Goal: Task Accomplishment & Management: Manage account settings

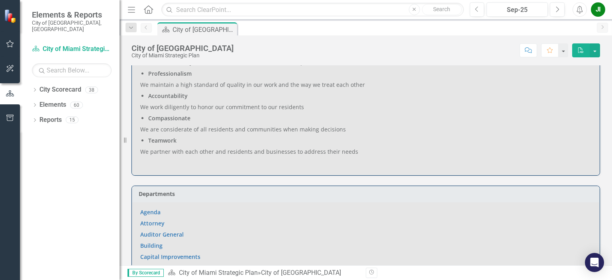
scroll to position [478, 0]
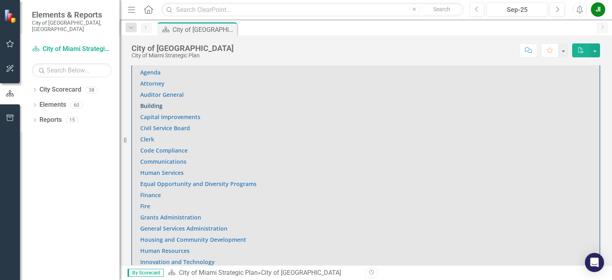
click at [153, 104] on link "Building" at bounding box center [151, 106] width 22 height 8
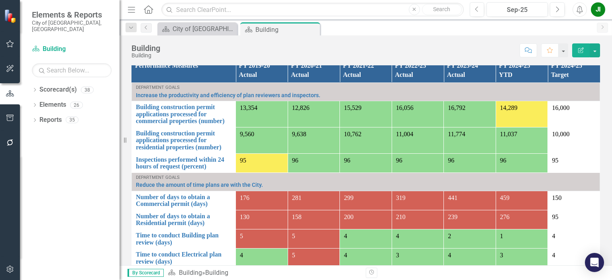
click at [500, 220] on span "276" at bounding box center [505, 216] width 10 height 7
click at [164, 226] on link "Number of days to obtain a Residential permit (days)" at bounding box center [184, 220] width 96 height 14
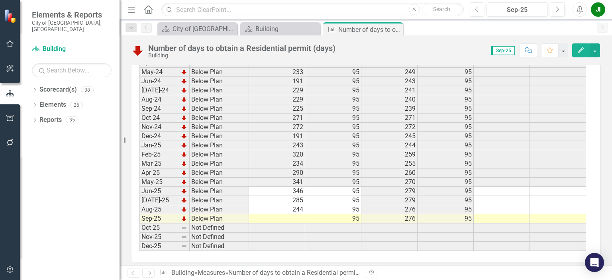
scroll to position [1237, 0]
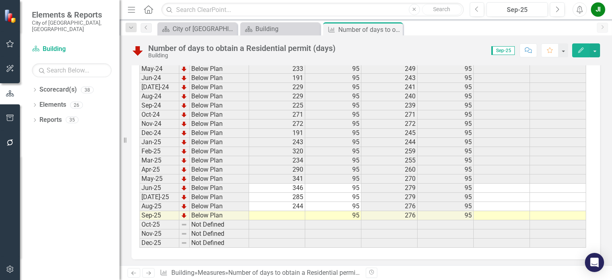
click at [295, 211] on td at bounding box center [277, 215] width 56 height 9
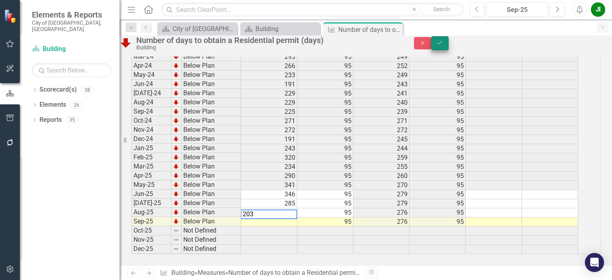
type textarea "203"
click at [443, 45] on icon "Save" at bounding box center [439, 43] width 7 height 6
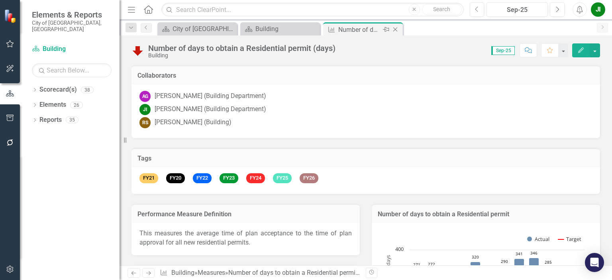
click at [396, 31] on icon "Close" at bounding box center [395, 29] width 8 height 6
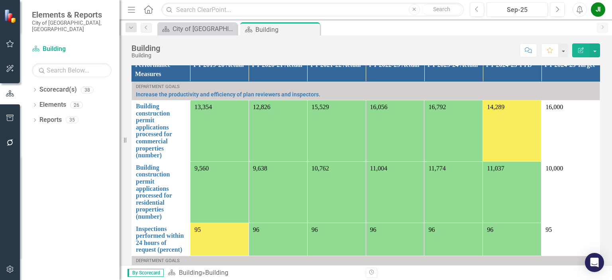
scroll to position [717, 0]
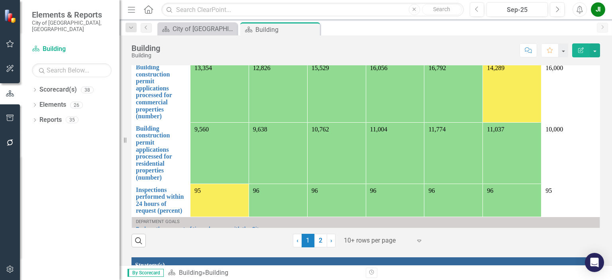
click at [186, 271] on link "Number of days to obtain a Residential permit (days)" at bounding box center [161, 285] width 50 height 28
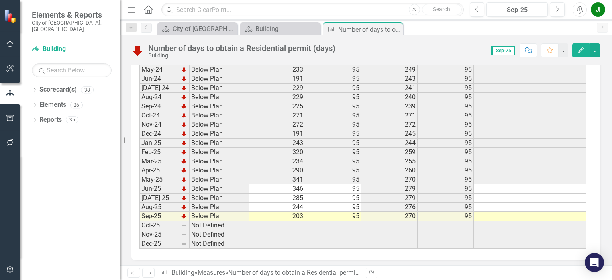
scroll to position [1237, 0]
click at [393, 31] on icon "Close" at bounding box center [395, 29] width 8 height 6
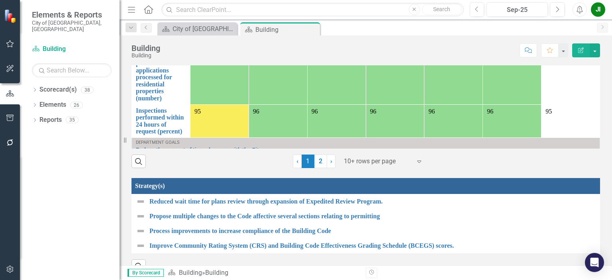
scroll to position [797, 0]
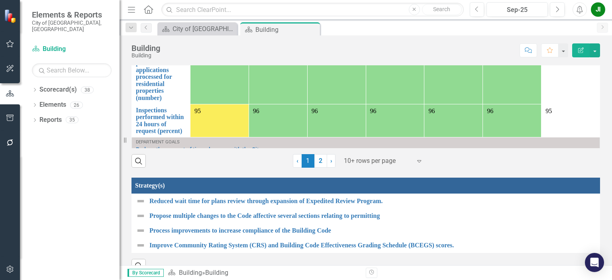
click at [178, 158] on link "Number of days to obtain a Commercial permit (days)" at bounding box center [161, 172] width 50 height 28
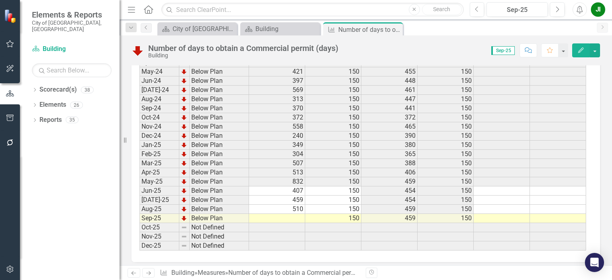
scroll to position [1235, 0]
click at [293, 213] on td at bounding box center [277, 217] width 56 height 9
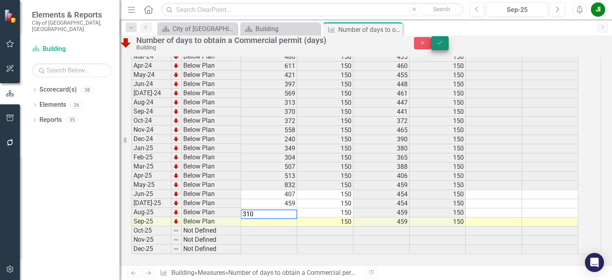
type textarea "310"
click at [443, 45] on icon "Save" at bounding box center [439, 43] width 7 height 6
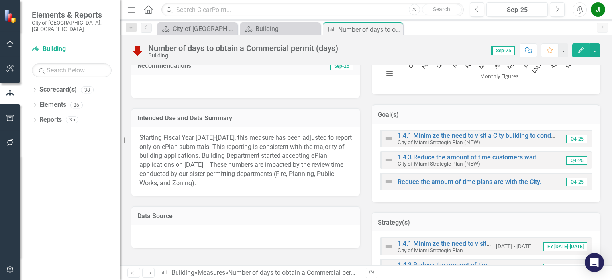
scroll to position [279, 0]
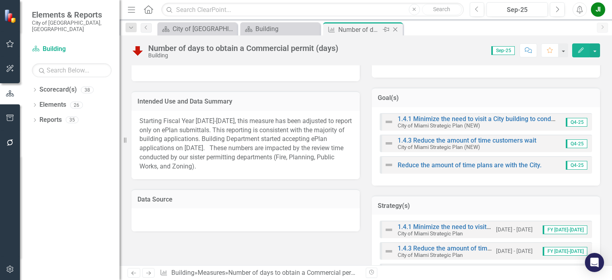
click at [397, 29] on icon "Close" at bounding box center [395, 29] width 8 height 6
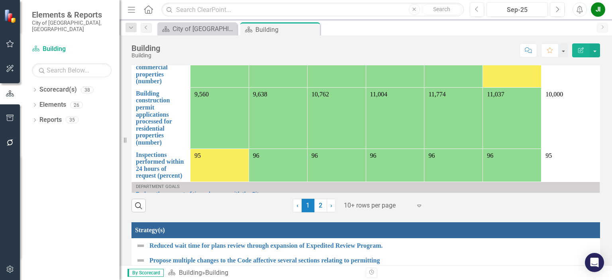
scroll to position [757, 0]
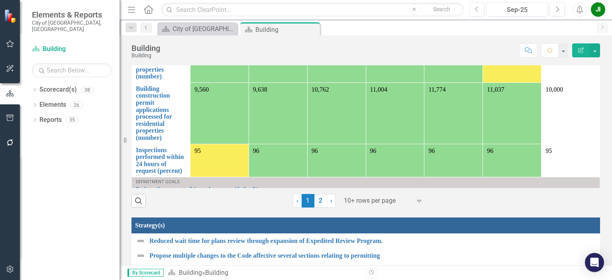
click at [512, 231] on div "270" at bounding box center [512, 235] width 50 height 9
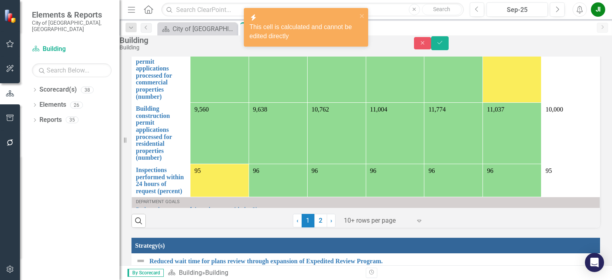
click at [186, 251] on link "Number of days to obtain a Residential permit (days)" at bounding box center [161, 265] width 50 height 28
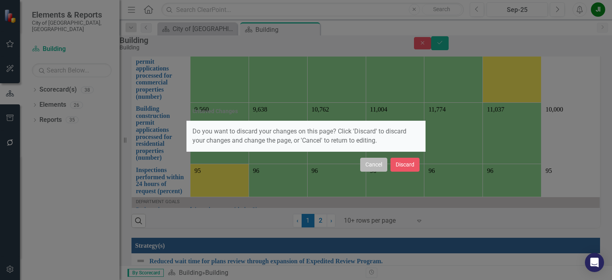
click at [375, 166] on button "Cancel" at bounding box center [373, 165] width 27 height 14
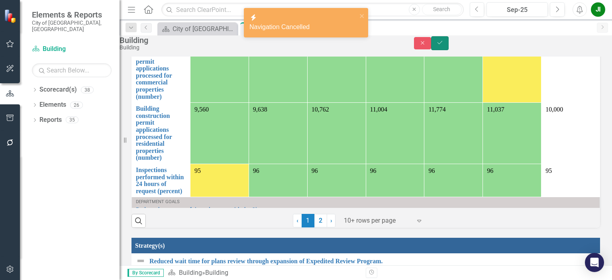
click at [442, 44] on icon "submit" at bounding box center [439, 42] width 5 height 3
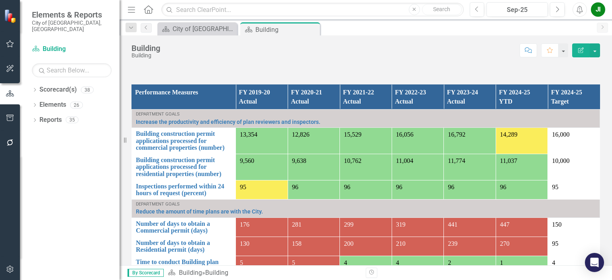
scroll to position [637, 0]
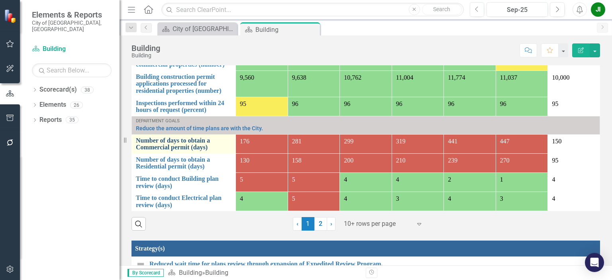
click at [153, 151] on link "Number of days to obtain a Commercial permit (days)" at bounding box center [184, 144] width 96 height 14
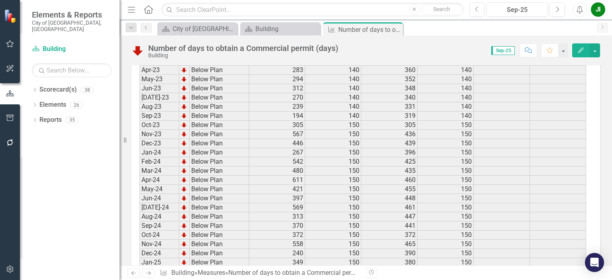
scroll to position [1237, 0]
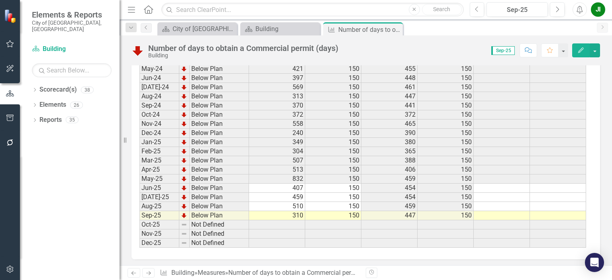
click at [0, 0] on icon "Close" at bounding box center [0, 0] width 0 height 0
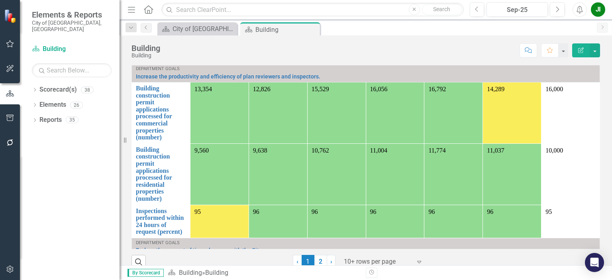
scroll to position [717, 0]
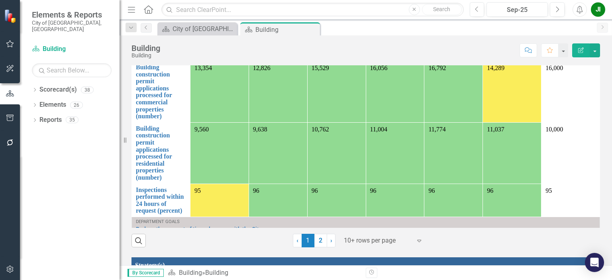
click at [174, 238] on link "Number of days to obtain a Commercial permit (days)" at bounding box center [161, 252] width 50 height 28
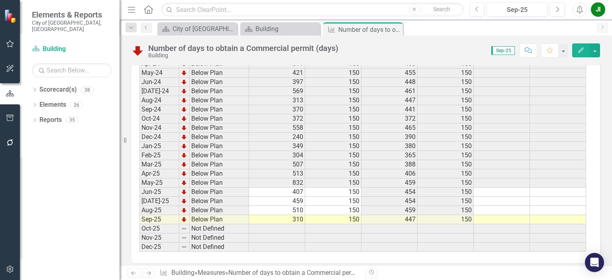
scroll to position [1235, 0]
click at [0, 0] on icon "Close" at bounding box center [0, 0] width 0 height 0
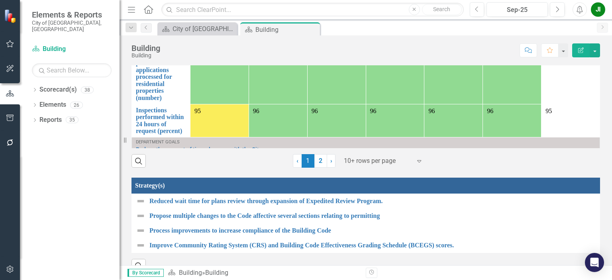
scroll to position [677, 0]
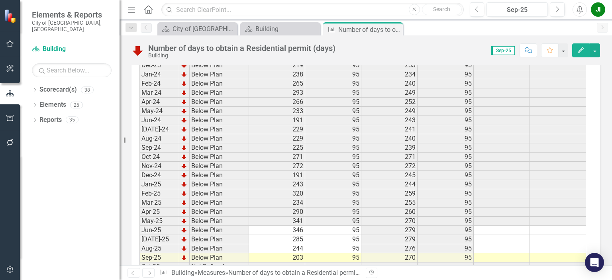
scroll to position [1237, 0]
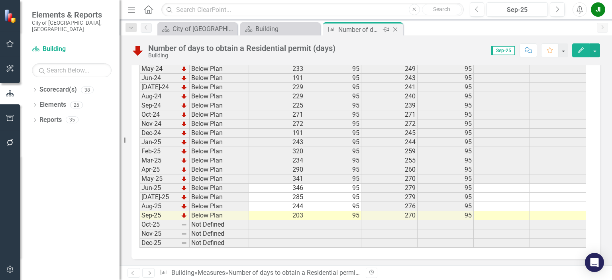
click at [396, 29] on icon "Close" at bounding box center [395, 29] width 8 height 6
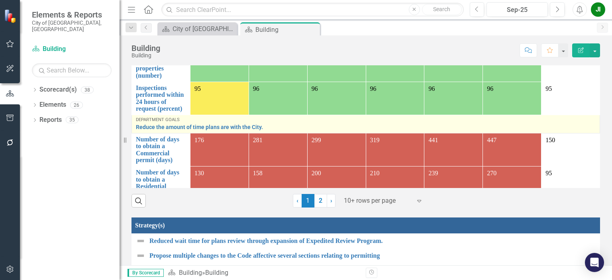
scroll to position [717, 0]
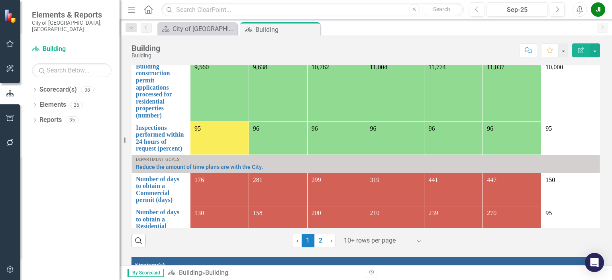
click at [507, 268] on div "3" at bounding box center [512, 272] width 50 height 9
click at [186, 268] on link "Time to conduct Electrical plan review (days)" at bounding box center [161, 278] width 50 height 21
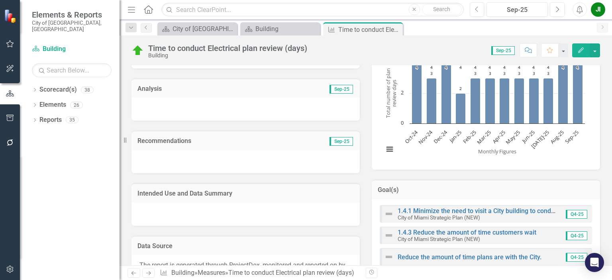
scroll to position [358, 0]
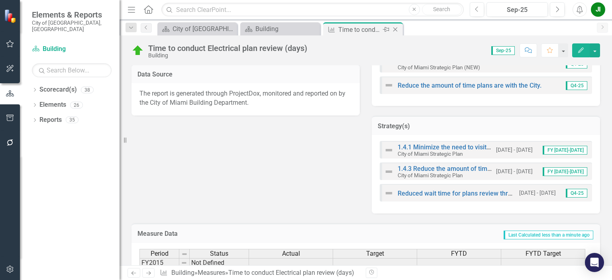
click at [393, 31] on icon "Close" at bounding box center [395, 29] width 8 height 6
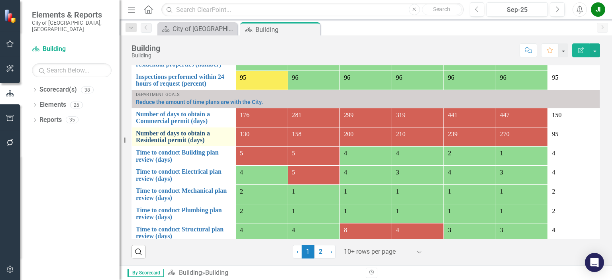
scroll to position [62, 0]
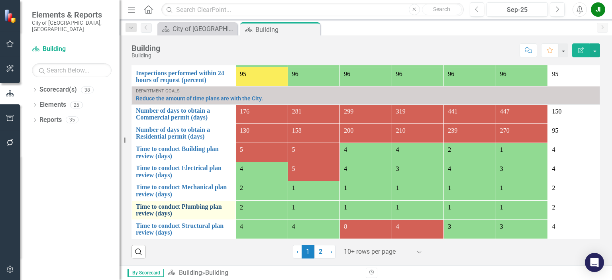
click at [172, 206] on link "Time to conduct Plumbing plan review (days)" at bounding box center [184, 210] width 96 height 14
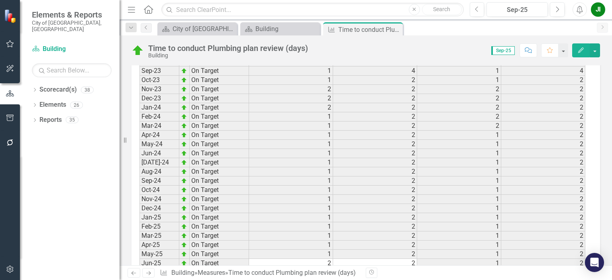
scroll to position [1231, 0]
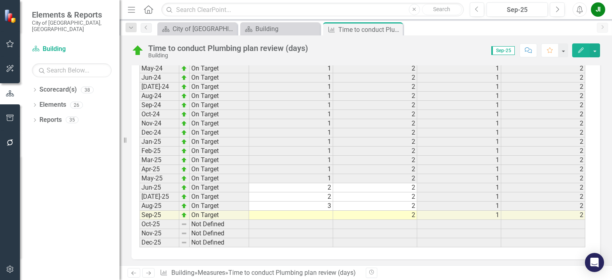
click at [322, 211] on td at bounding box center [291, 215] width 84 height 9
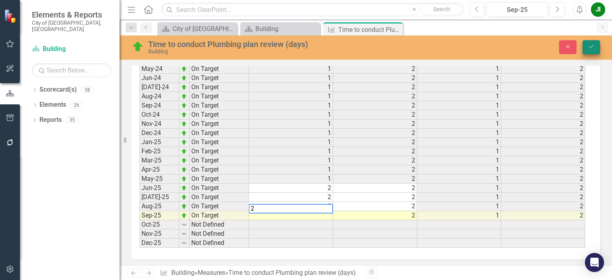
type textarea "2"
click at [592, 46] on icon "Save" at bounding box center [590, 47] width 7 height 6
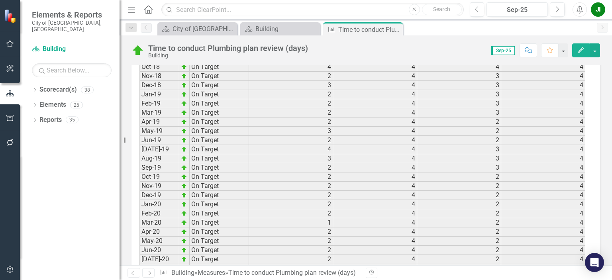
scroll to position [637, 0]
click at [389, 27] on div "Pin" at bounding box center [385, 30] width 10 height 10
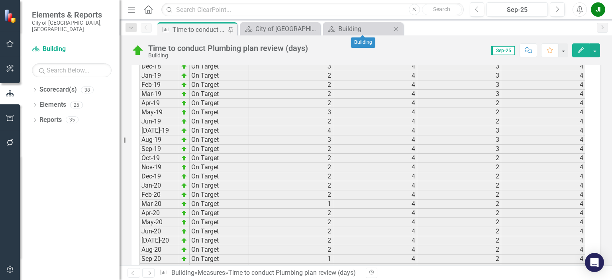
click at [395, 28] on icon at bounding box center [395, 29] width 4 height 4
click at [228, 32] on icon "Pin" at bounding box center [231, 31] width 6 height 8
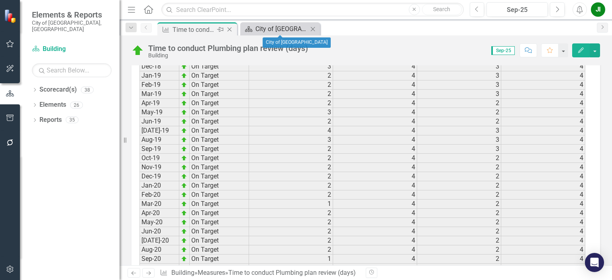
click at [294, 26] on div "City of [GEOGRAPHIC_DATA]" at bounding box center [281, 29] width 53 height 10
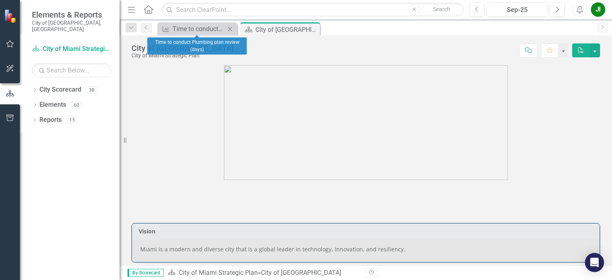
click at [230, 30] on icon "Close" at bounding box center [230, 29] width 8 height 6
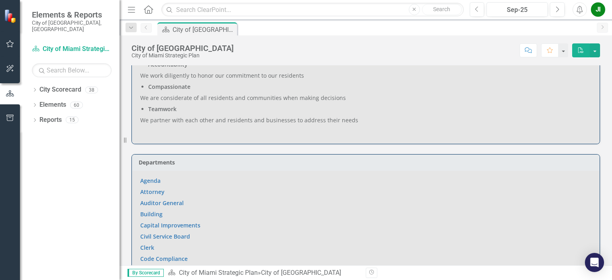
scroll to position [358, 0]
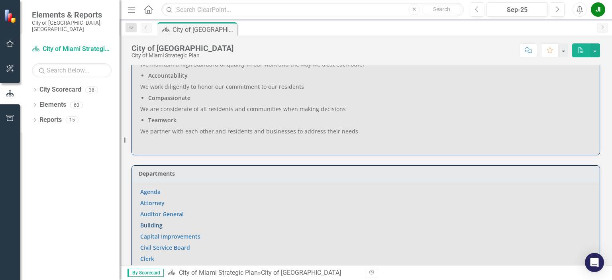
click at [151, 222] on link "Building" at bounding box center [151, 225] width 22 height 8
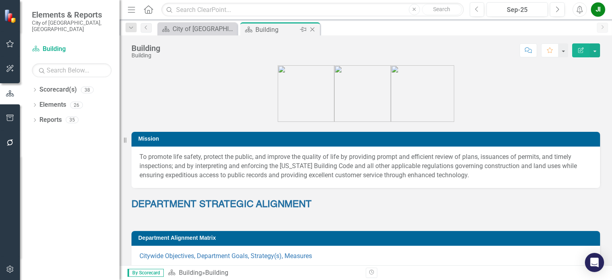
click at [302, 31] on icon at bounding box center [303, 29] width 6 height 5
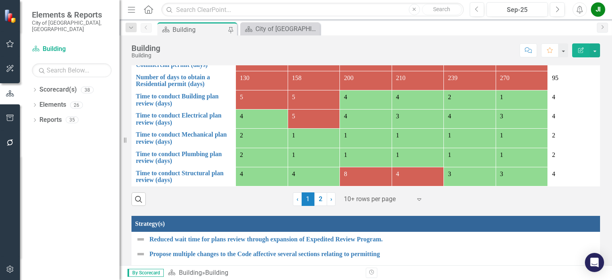
scroll to position [757, 0]
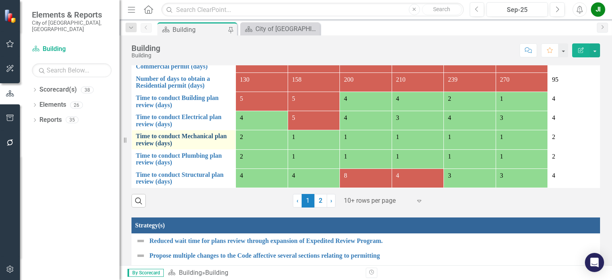
click at [164, 135] on link "Time to conduct Mechanical plan review (days)" at bounding box center [184, 140] width 96 height 14
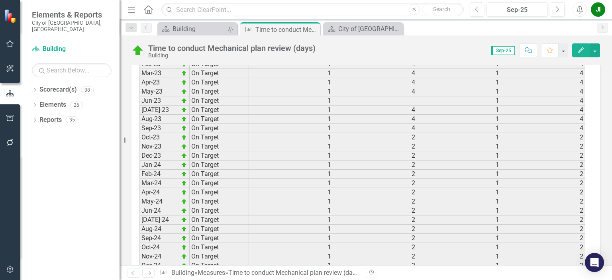
scroll to position [1231, 0]
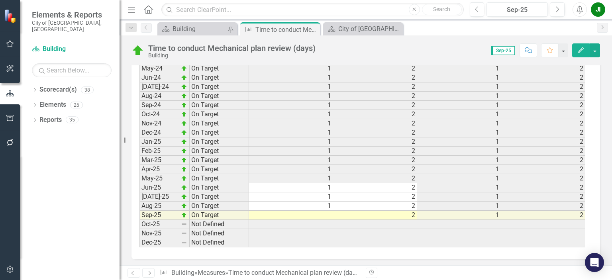
click at [323, 211] on td at bounding box center [291, 215] width 84 height 9
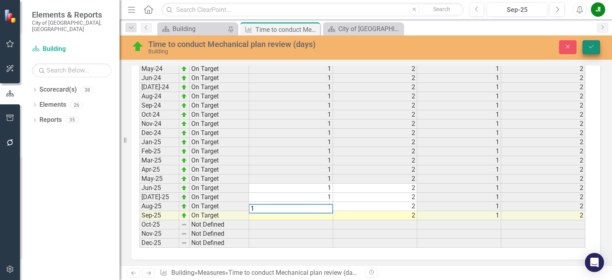
type textarea "1"
click at [590, 45] on icon "Save" at bounding box center [590, 47] width 7 height 6
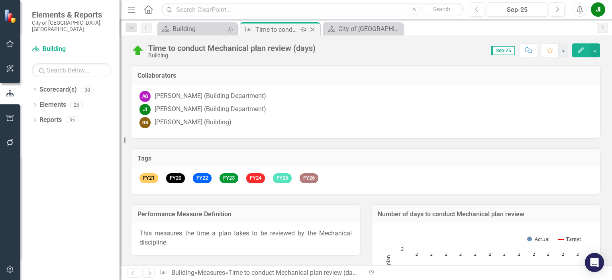
click at [311, 28] on icon "Close" at bounding box center [312, 29] width 8 height 6
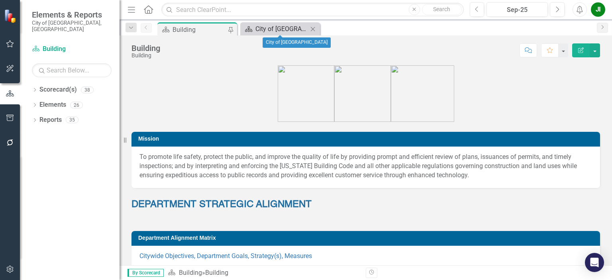
click at [279, 31] on div "City of [GEOGRAPHIC_DATA]" at bounding box center [281, 29] width 53 height 10
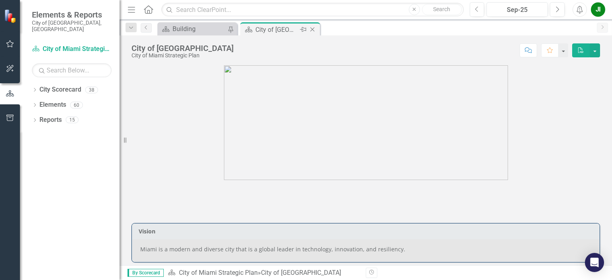
click at [311, 29] on icon "Close" at bounding box center [312, 29] width 8 height 6
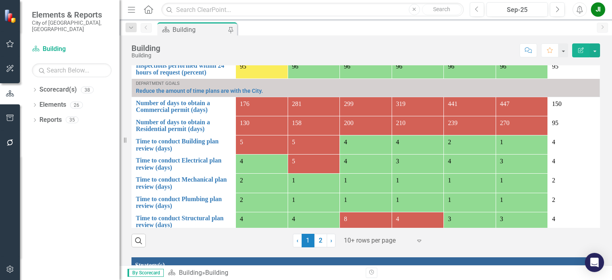
scroll to position [62, 0]
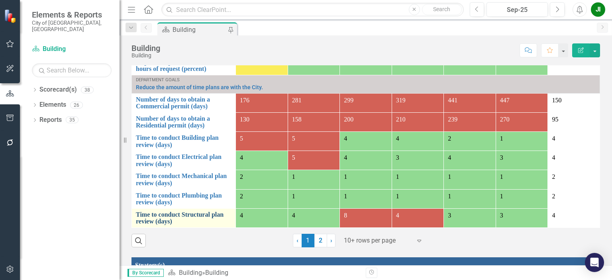
click at [189, 214] on link "Time to conduct Structural plan review (days)" at bounding box center [184, 218] width 96 height 14
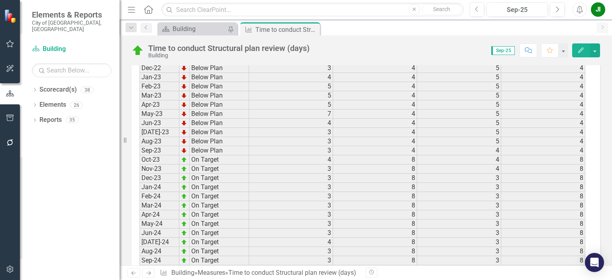
scroll to position [1231, 0]
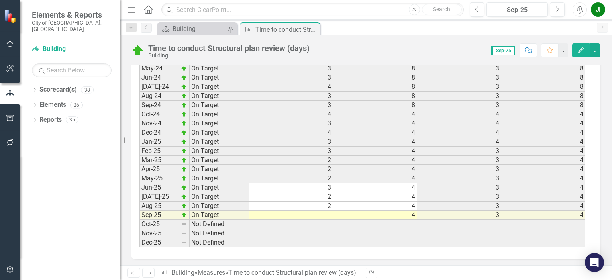
click at [312, 211] on td at bounding box center [291, 215] width 84 height 9
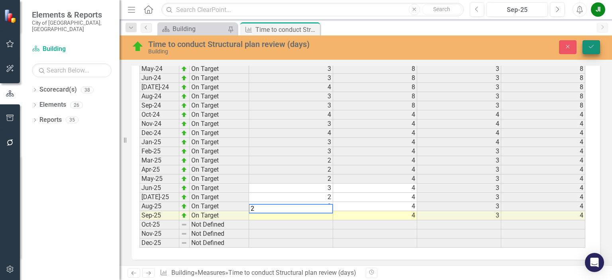
type textarea "2"
click at [590, 49] on icon "Save" at bounding box center [590, 47] width 7 height 6
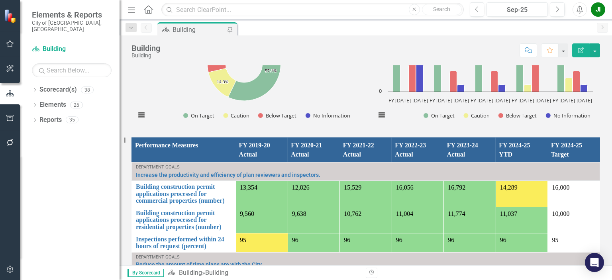
scroll to position [637, 0]
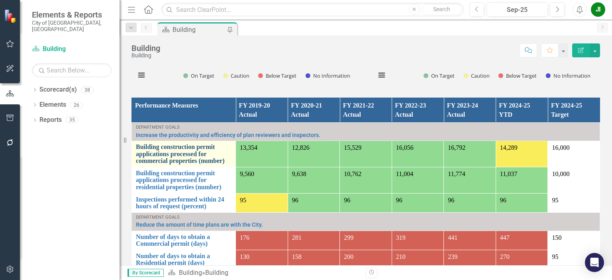
click at [173, 162] on link "Building construction permit applications processed for commercial properties (…" at bounding box center [184, 153] width 96 height 21
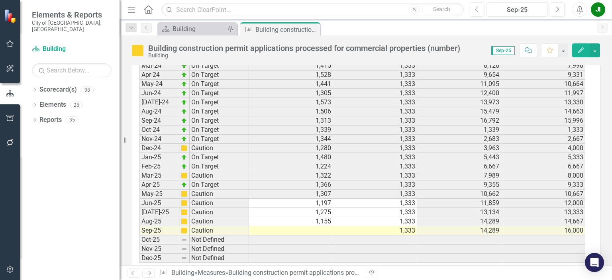
scroll to position [1188, 0]
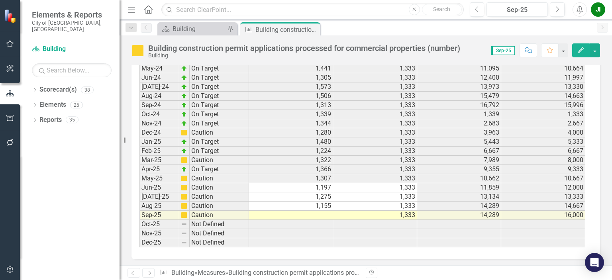
click at [316, 211] on td at bounding box center [291, 215] width 84 height 9
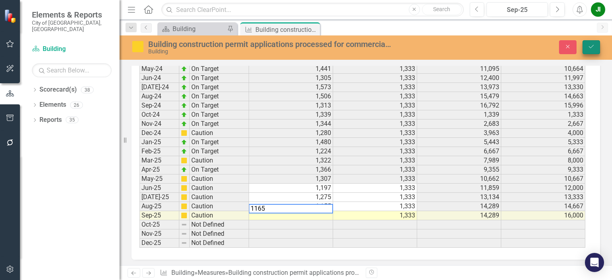
type textarea "1165"
click at [593, 48] on icon "Save" at bounding box center [590, 47] width 7 height 6
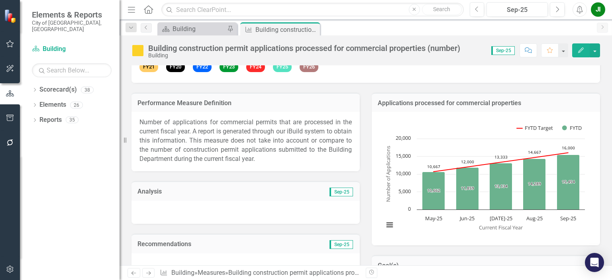
scroll to position [0, 0]
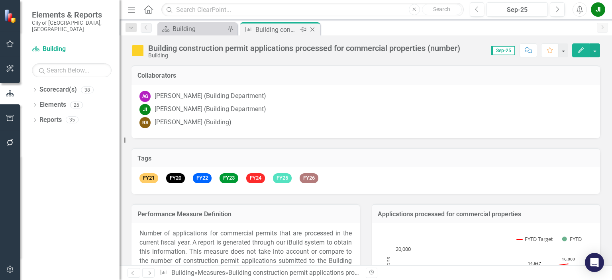
click at [311, 29] on icon "Close" at bounding box center [312, 29] width 8 height 6
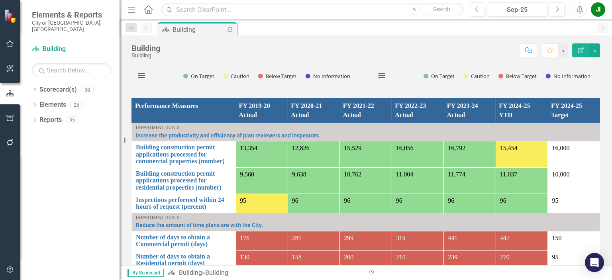
scroll to position [637, 0]
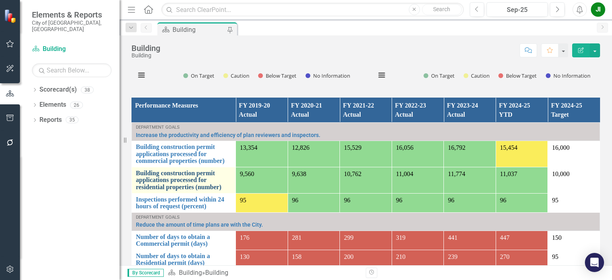
click at [168, 188] on link "Building construction permit applications processed for residential properties …" at bounding box center [184, 180] width 96 height 21
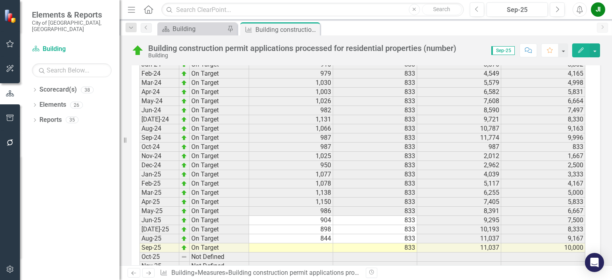
scroll to position [1188, 0]
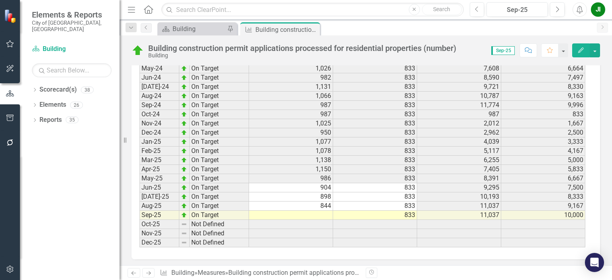
click at [306, 211] on td at bounding box center [291, 215] width 84 height 9
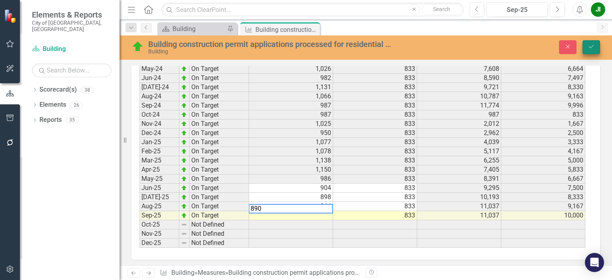
type textarea "890"
click at [590, 47] on icon "Save" at bounding box center [590, 47] width 7 height 6
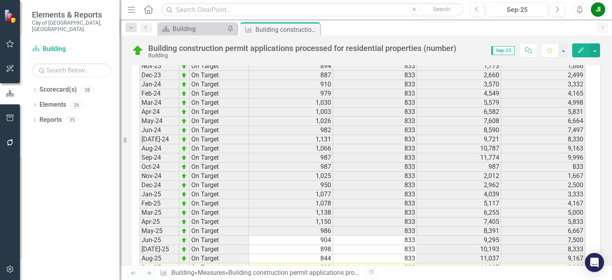
scroll to position [1155, 0]
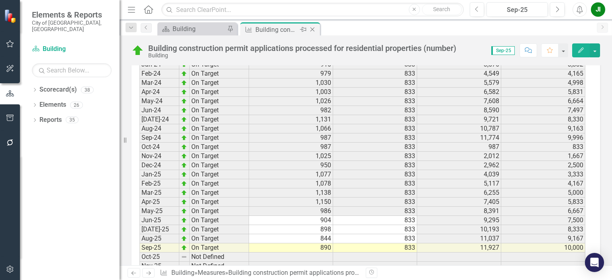
click at [312, 29] on icon "Close" at bounding box center [312, 29] width 8 height 6
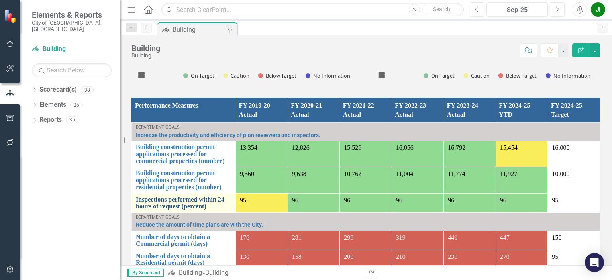
click at [162, 207] on link "Inspections performed within 24 hours of request (percent)" at bounding box center [184, 203] width 96 height 14
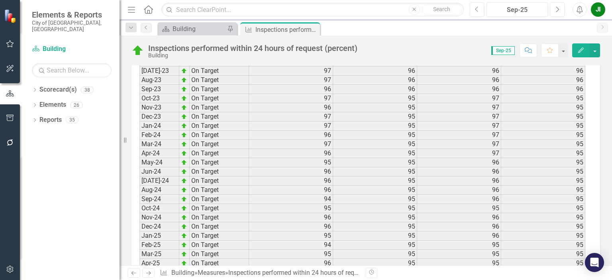
scroll to position [1188, 0]
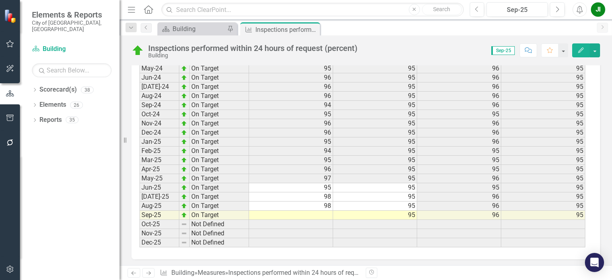
click at [317, 211] on td at bounding box center [291, 215] width 84 height 9
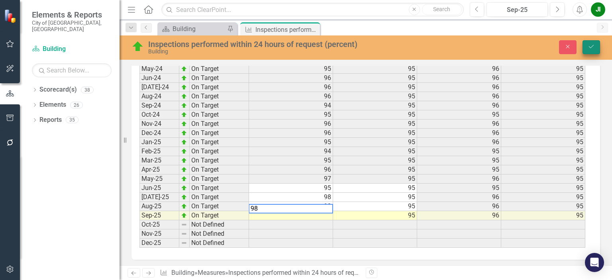
type textarea "98"
click at [591, 44] on icon "Save" at bounding box center [590, 47] width 7 height 6
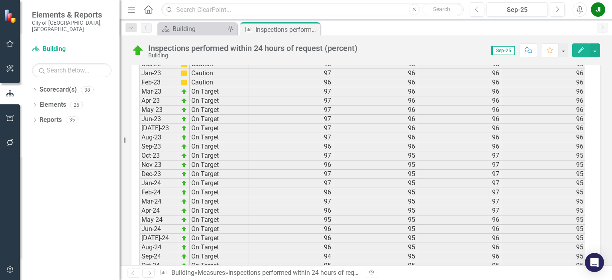
scroll to position [1155, 0]
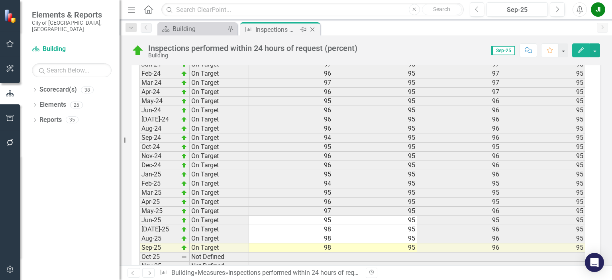
click at [313, 30] on icon at bounding box center [312, 29] width 4 height 4
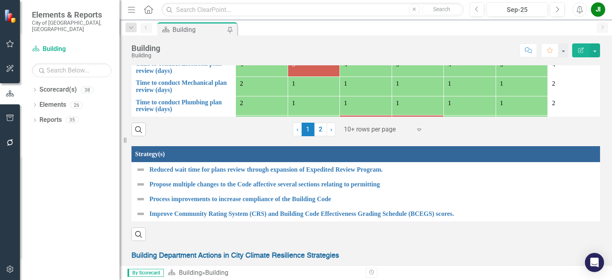
scroll to position [717, 0]
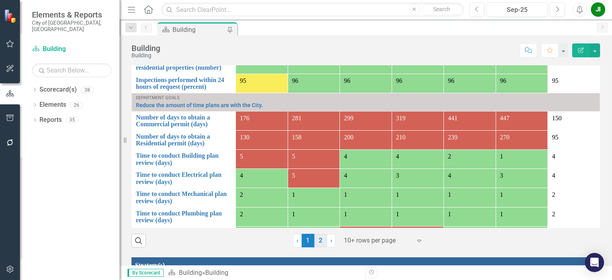
click at [315, 247] on link "2" at bounding box center [320, 241] width 13 height 14
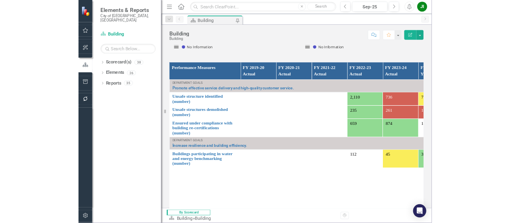
scroll to position [678, 0]
